Goal: Information Seeking & Learning: Learn about a topic

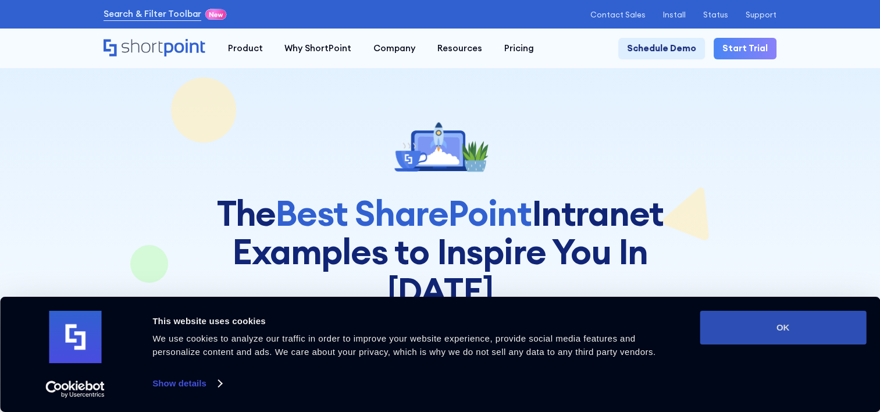
click at [806, 332] on button "OK" at bounding box center [783, 328] width 166 height 34
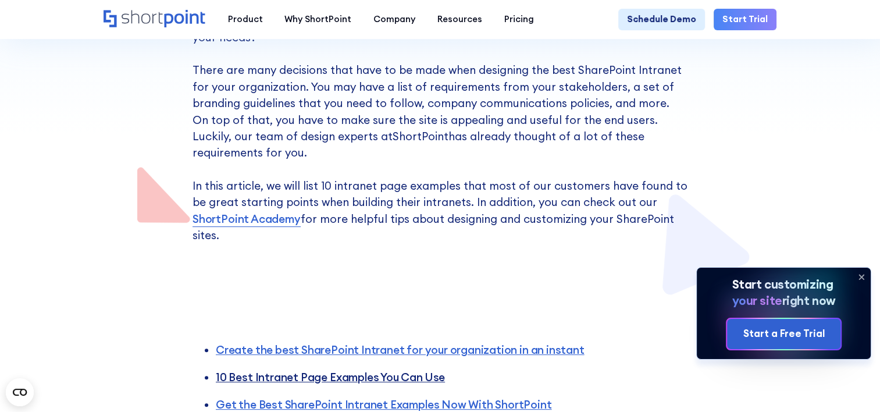
click at [406, 370] on link "10 Best Intranet Page Examples You Can Use" at bounding box center [330, 377] width 229 height 14
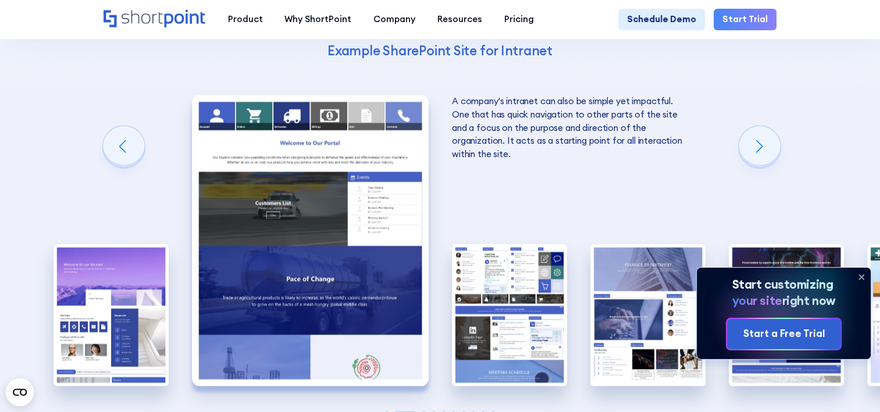
scroll to position [1632, 0]
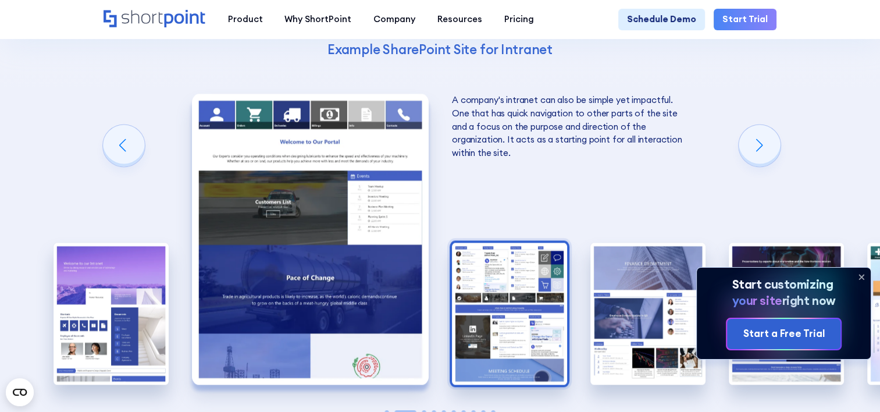
click at [511, 268] on img "3 / 10" at bounding box center [509, 313] width 115 height 141
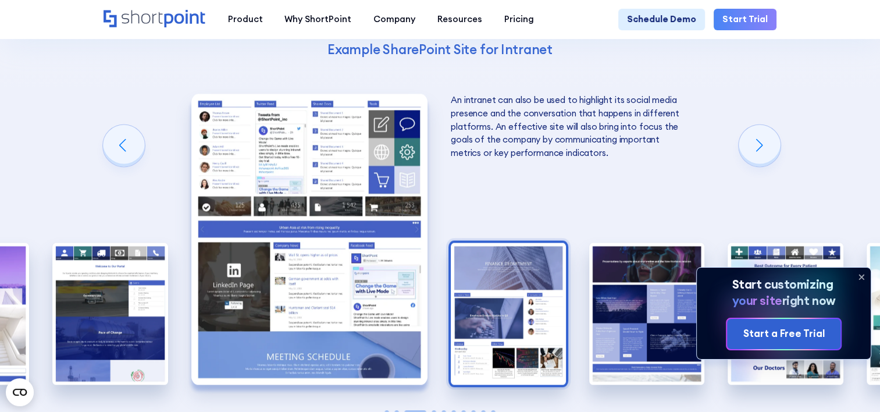
click at [549, 243] on img "4 / 10" at bounding box center [508, 313] width 115 height 141
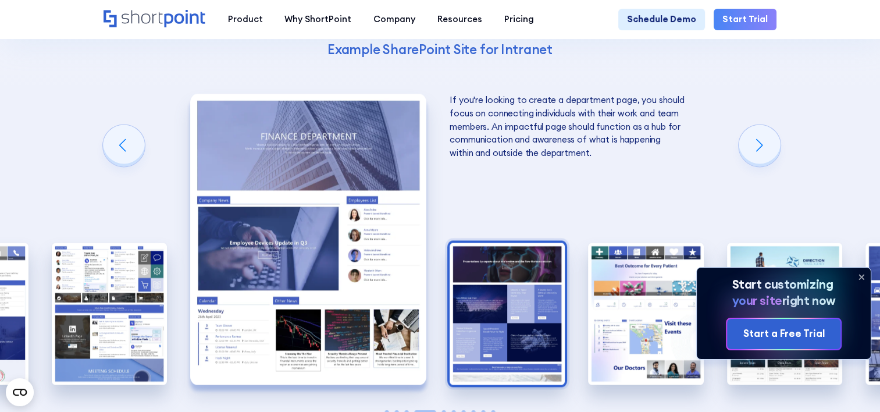
click at [496, 243] on img "5 / 10" at bounding box center [507, 313] width 115 height 141
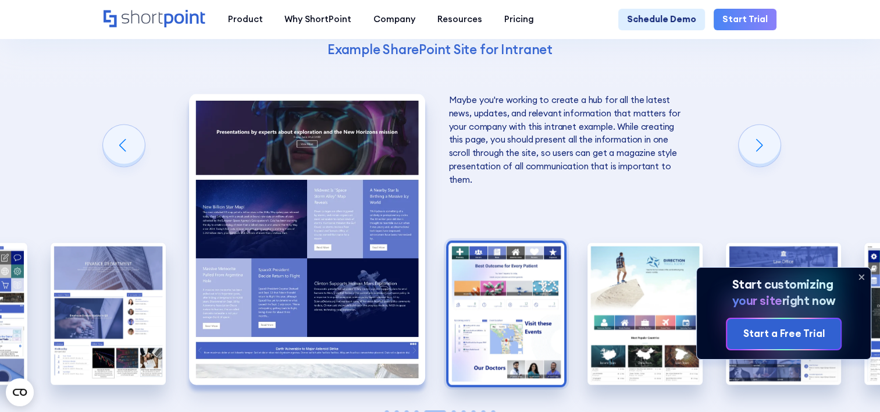
click at [496, 243] on img "6 / 10" at bounding box center [506, 313] width 115 height 141
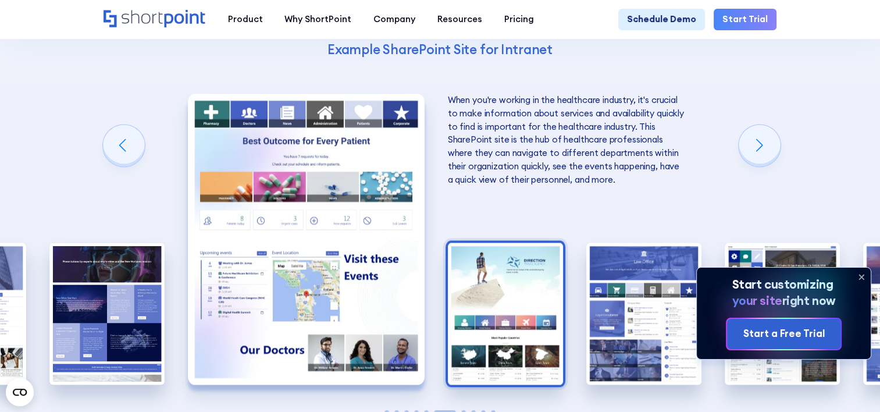
click at [498, 243] on img "7 / 10" at bounding box center [505, 313] width 115 height 141
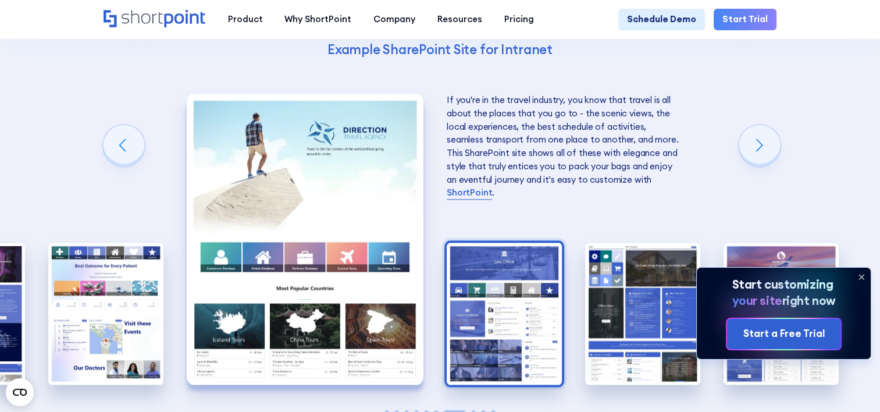
click at [508, 243] on img "8 / 10" at bounding box center [504, 313] width 115 height 141
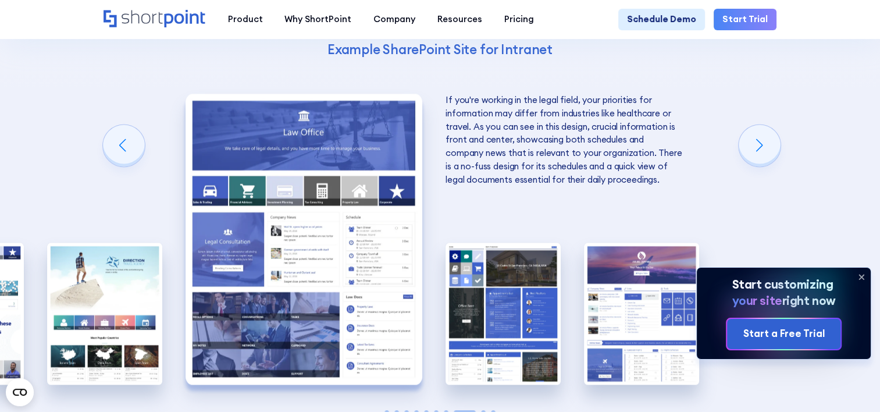
click at [508, 243] on img "9 / 10" at bounding box center [503, 313] width 115 height 141
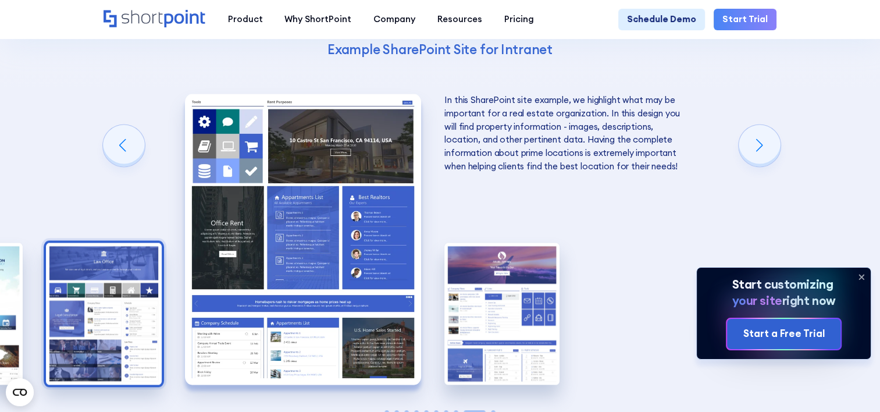
click at [508, 243] on img "10 / 10" at bounding box center [501, 313] width 115 height 141
